Goal: Task Accomplishment & Management: Manage account settings

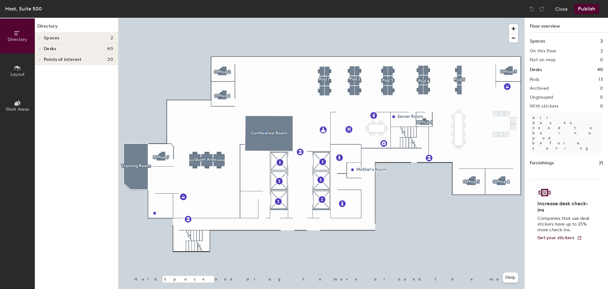
click at [264, 18] on div at bounding box center [321, 18] width 406 height 0
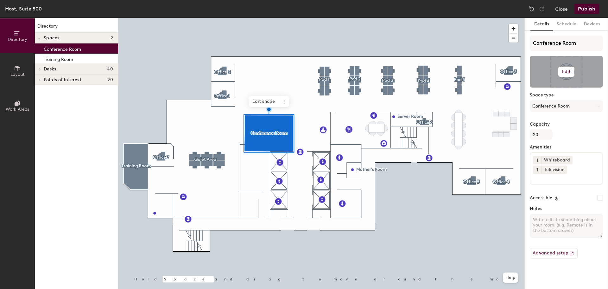
click at [567, 64] on div at bounding box center [566, 72] width 73 height 32
click at [567, 72] on h6 "Edit" at bounding box center [566, 71] width 9 height 5
click at [548, 89] on input "file" at bounding box center [571, 90] width 73 height 10
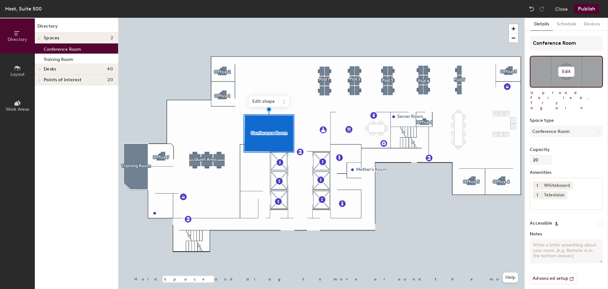
click at [570, 74] on button "Edit" at bounding box center [567, 72] width 16 height 10
click at [542, 86] on input "file" at bounding box center [571, 90] width 73 height 10
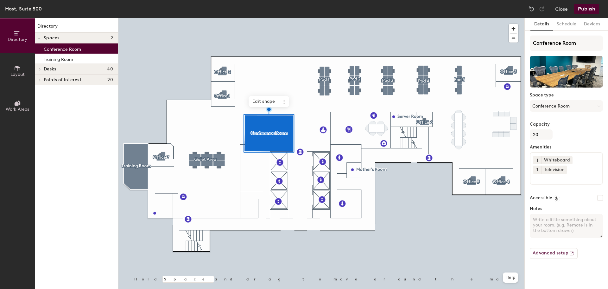
click at [586, 8] on button "Publish" at bounding box center [586, 9] width 25 height 10
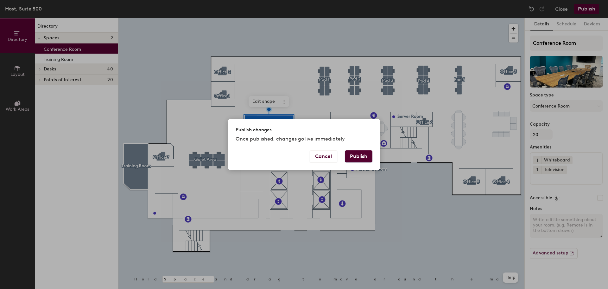
click at [353, 155] on button "Publish" at bounding box center [359, 156] width 28 height 12
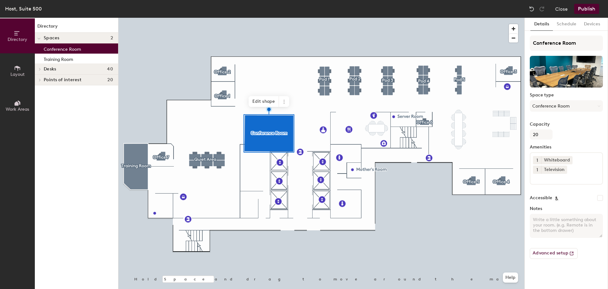
click at [561, 180] on input at bounding box center [561, 178] width 57 height 8
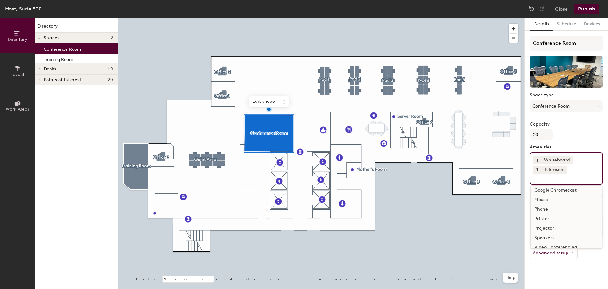
scroll to position [28, 0]
click at [540, 231] on div "Speakers" at bounding box center [566, 232] width 71 height 10
click at [555, 251] on div "Video Conferencing" at bounding box center [566, 251] width 71 height 10
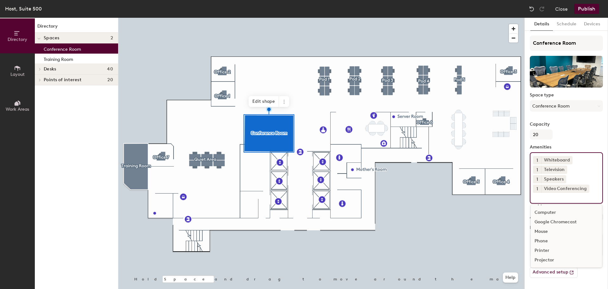
scroll to position [9, 0]
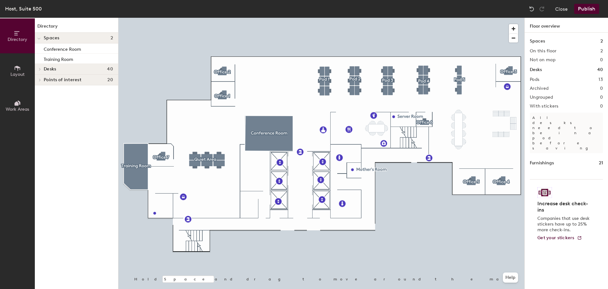
click at [593, 8] on button "Publish" at bounding box center [586, 9] width 25 height 10
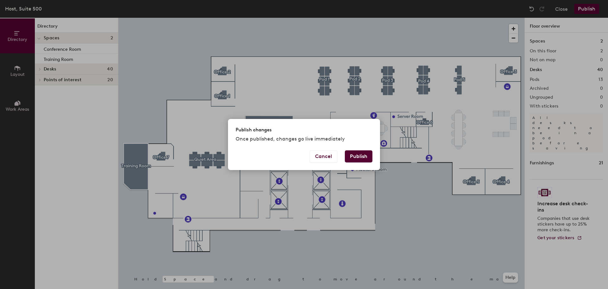
click at [358, 161] on button "Publish" at bounding box center [359, 156] width 28 height 12
